Goal: Check status: Check status

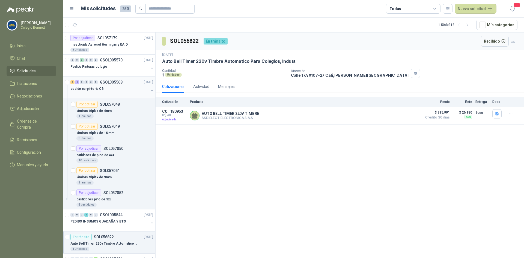
click at [150, 90] on button "button" at bounding box center [152, 90] width 4 height 4
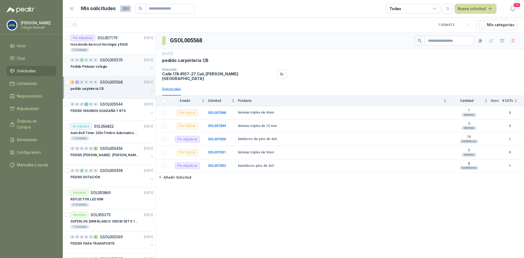
click at [113, 61] on p "GSOL005570" at bounding box center [111, 60] width 23 height 4
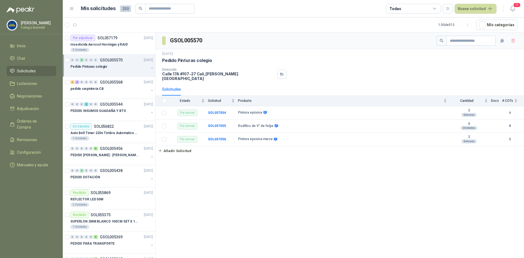
click at [150, 67] on button "button" at bounding box center [152, 68] width 4 height 4
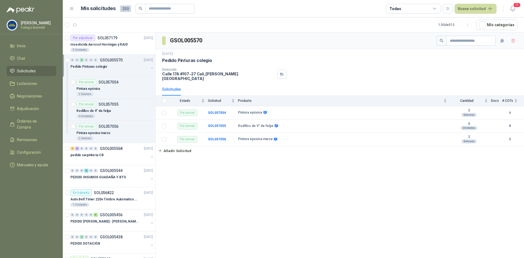
click at [150, 67] on button "button" at bounding box center [152, 68] width 4 height 4
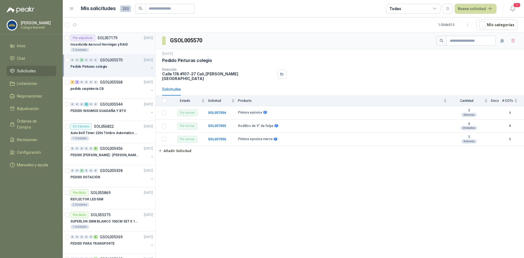
click at [130, 46] on div "Insecticida Aerosol Hormigas y RAID" at bounding box center [111, 44] width 83 height 7
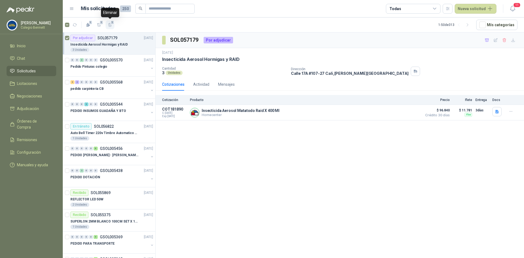
click at [109, 21] on button "1" at bounding box center [110, 24] width 9 height 9
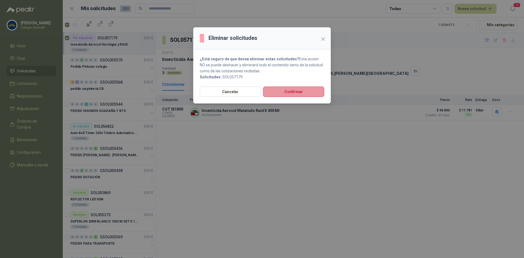
click at [290, 91] on button "Confirmar" at bounding box center [293, 91] width 61 height 10
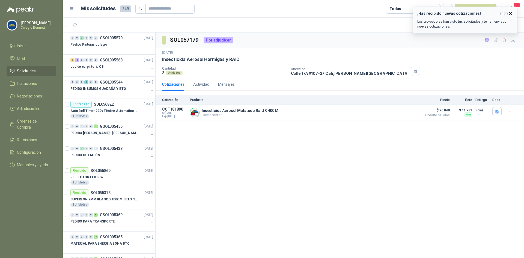
click at [453, 17] on div "¡Has recibido nuevas cotizaciones! ahora Los proveedores han visto tus solicitu…" at bounding box center [464, 20] width 95 height 18
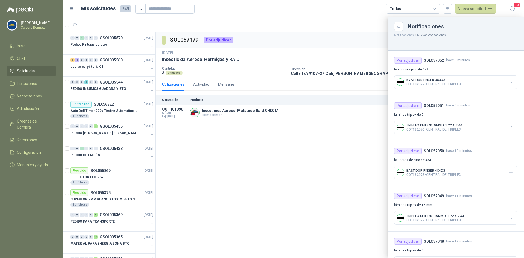
click at [100, 46] on div at bounding box center [293, 137] width 461 height 240
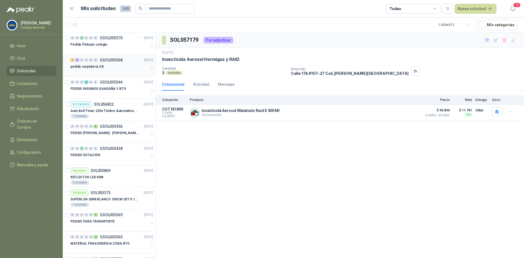
click at [98, 60] on div "3 2 0 0 0 0 GSOL005568" at bounding box center [96, 60] width 52 height 4
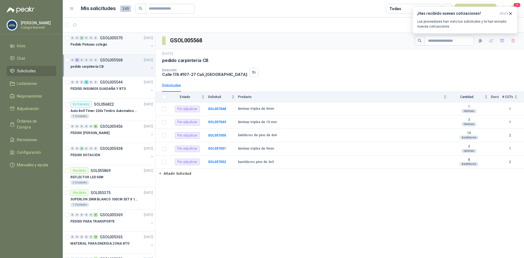
click at [103, 46] on p "Pedido Pinturas colegio" at bounding box center [88, 44] width 37 height 5
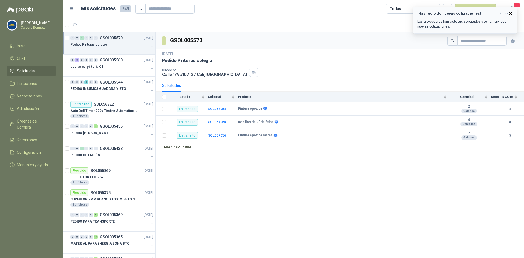
click at [510, 14] on icon "button" at bounding box center [510, 13] width 5 height 5
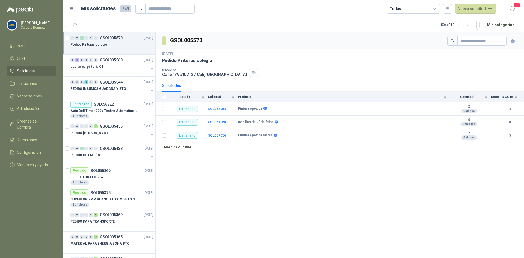
click at [123, 41] on div "0 0 3 0 0 0 GSOL005570 23/09/25" at bounding box center [112, 38] width 84 height 7
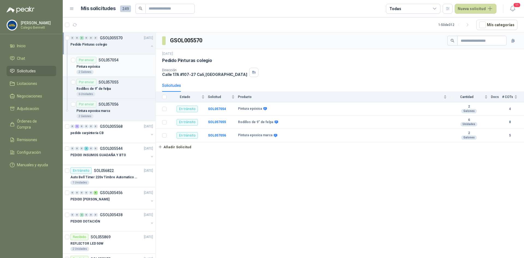
click at [109, 64] on div "Pintura epóxica" at bounding box center [114, 66] width 77 height 7
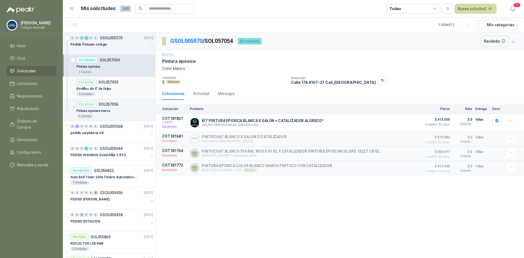
click at [112, 85] on div "Por enviar SOL057055" at bounding box center [97, 82] width 42 height 7
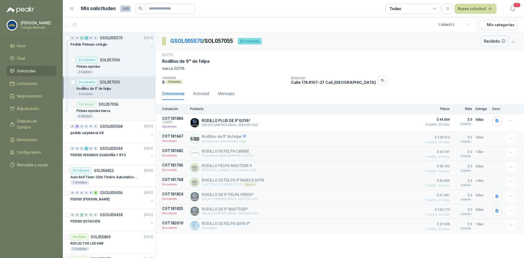
click at [113, 106] on div "Por enviar SOL057056" at bounding box center [97, 104] width 42 height 7
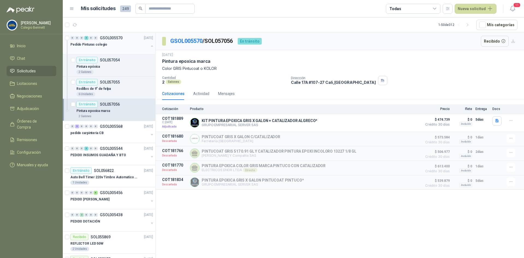
click at [150, 46] on button "button" at bounding box center [152, 46] width 4 height 4
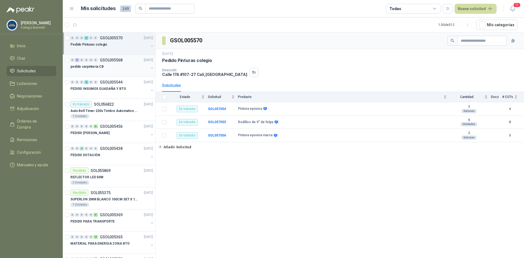
click at [108, 64] on div "pedido carpinteria CB" at bounding box center [109, 66] width 78 height 7
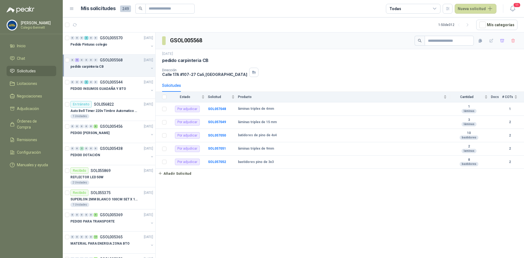
click at [150, 68] on button "button" at bounding box center [152, 68] width 4 height 4
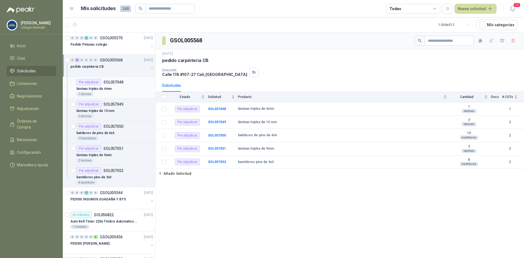
click at [122, 87] on div "láminas triplex de 4mm" at bounding box center [114, 88] width 77 height 7
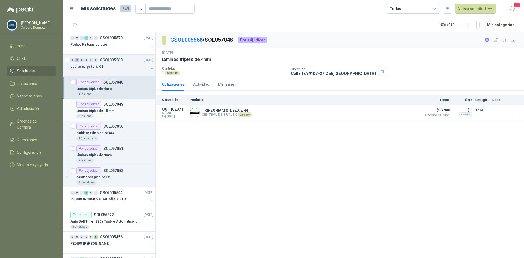
click at [114, 103] on p "SOL057049" at bounding box center [113, 104] width 20 height 4
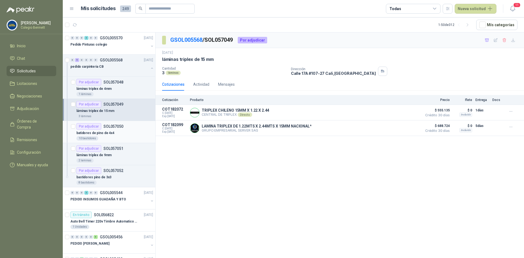
click at [115, 133] on div "batidores de pino de 4x4" at bounding box center [114, 133] width 77 height 7
